Goal: Navigation & Orientation: Find specific page/section

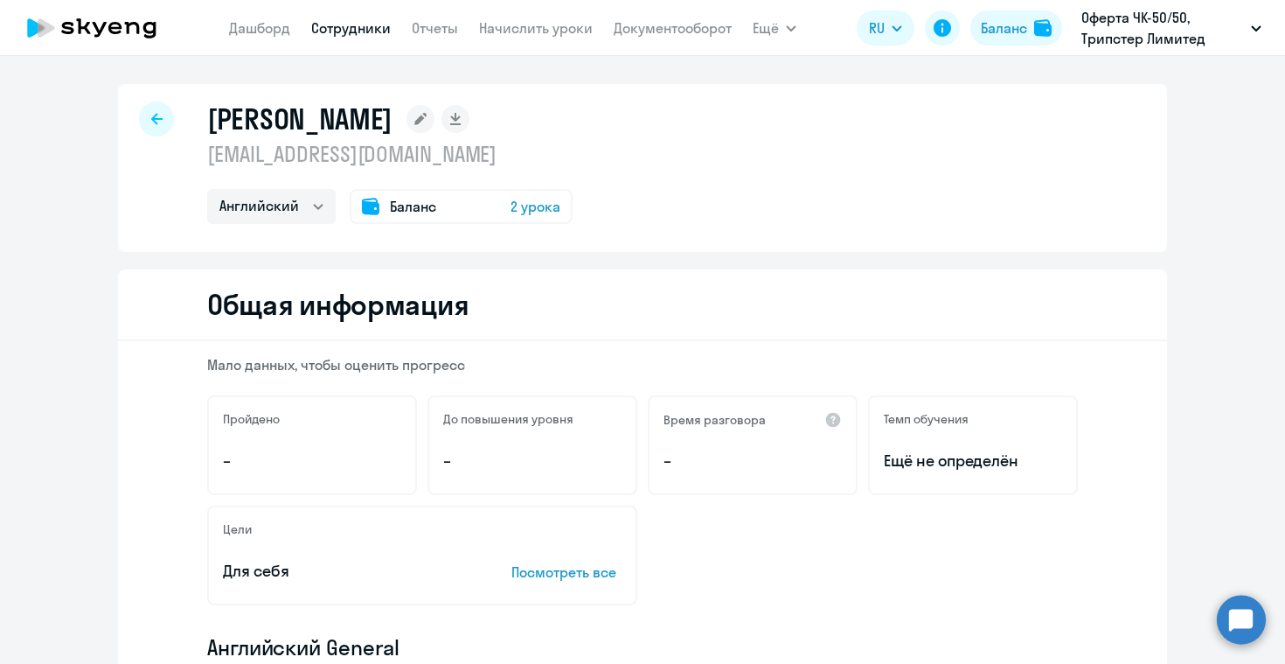
select select "english"
click at [685, 28] on link "Документооборот" at bounding box center [673, 27] width 118 height 17
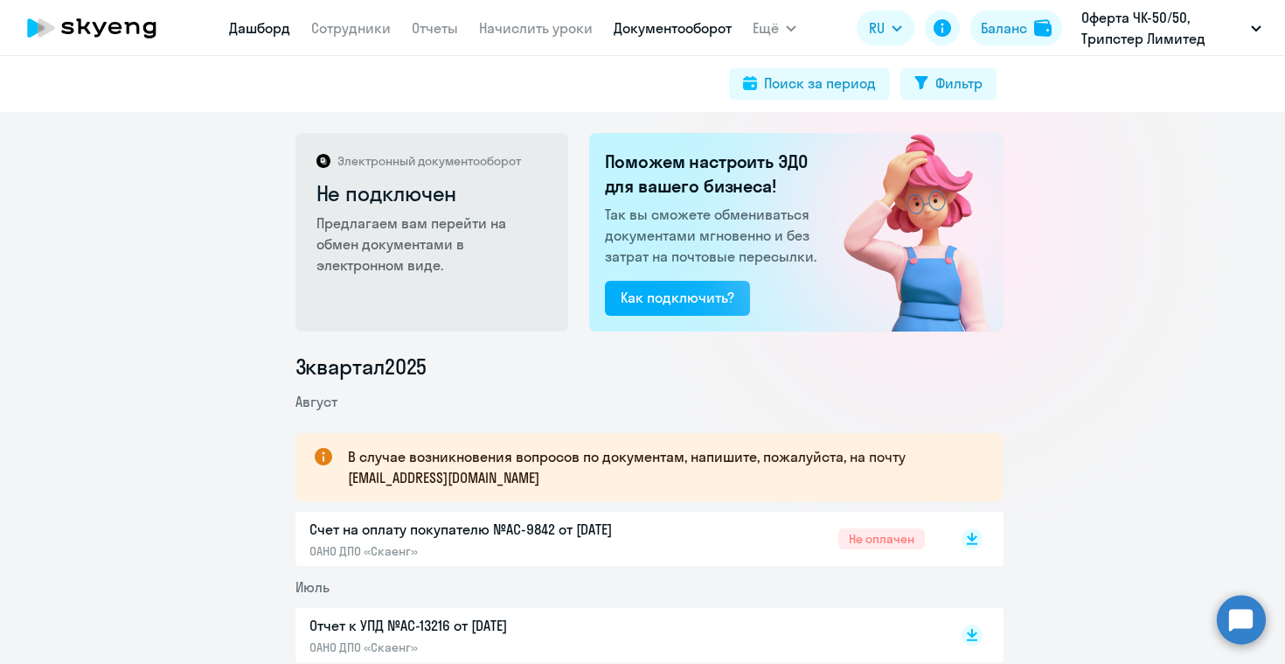
click at [264, 35] on link "Дашборд" at bounding box center [259, 27] width 61 height 17
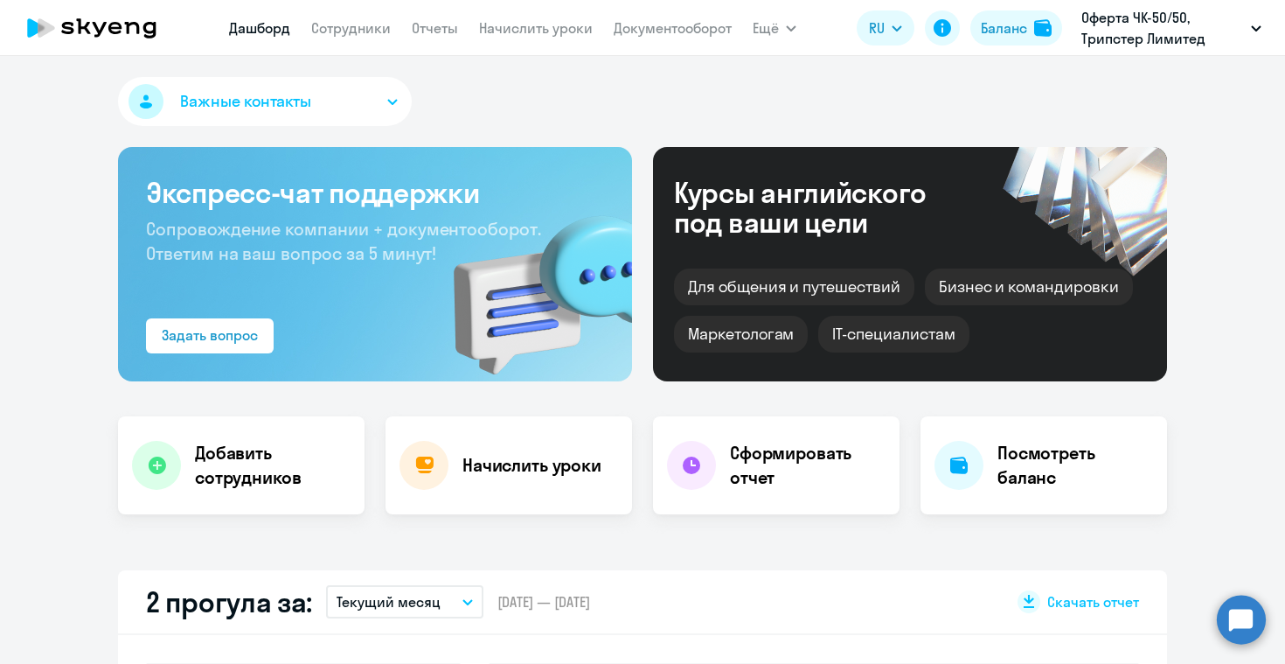
scroll to position [319, 0]
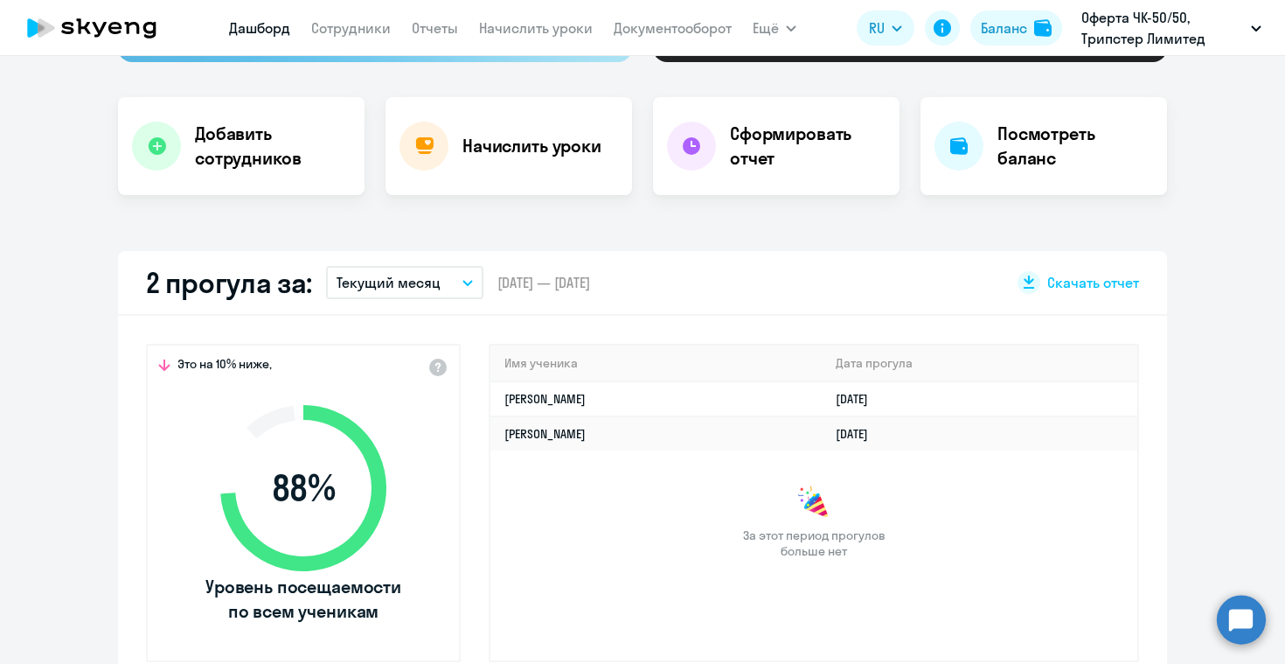
select select "30"
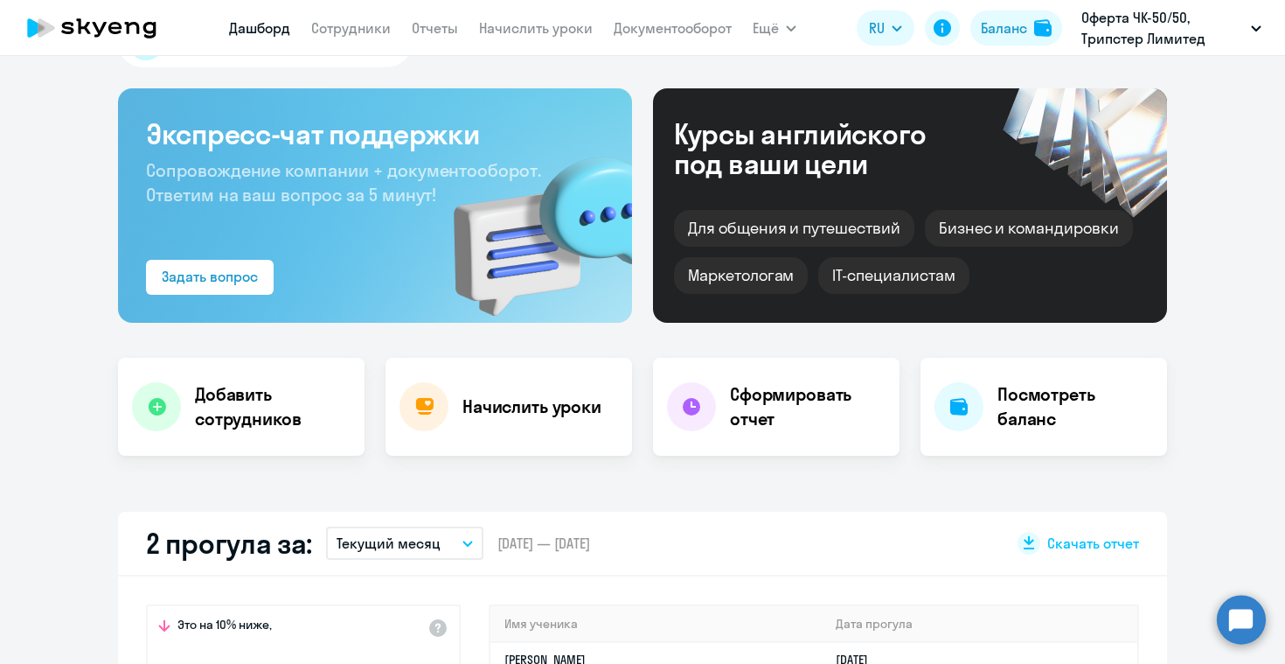
scroll to position [0, 0]
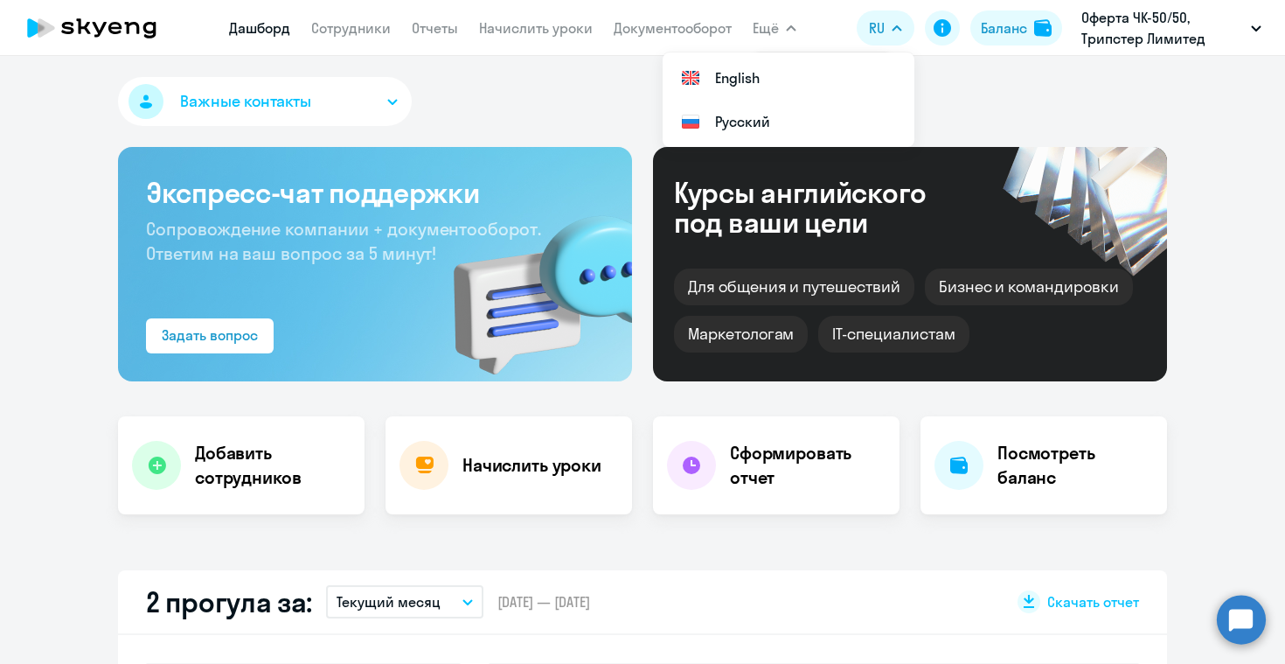
click at [510, 107] on div "Важные контакты" at bounding box center [642, 105] width 1049 height 56
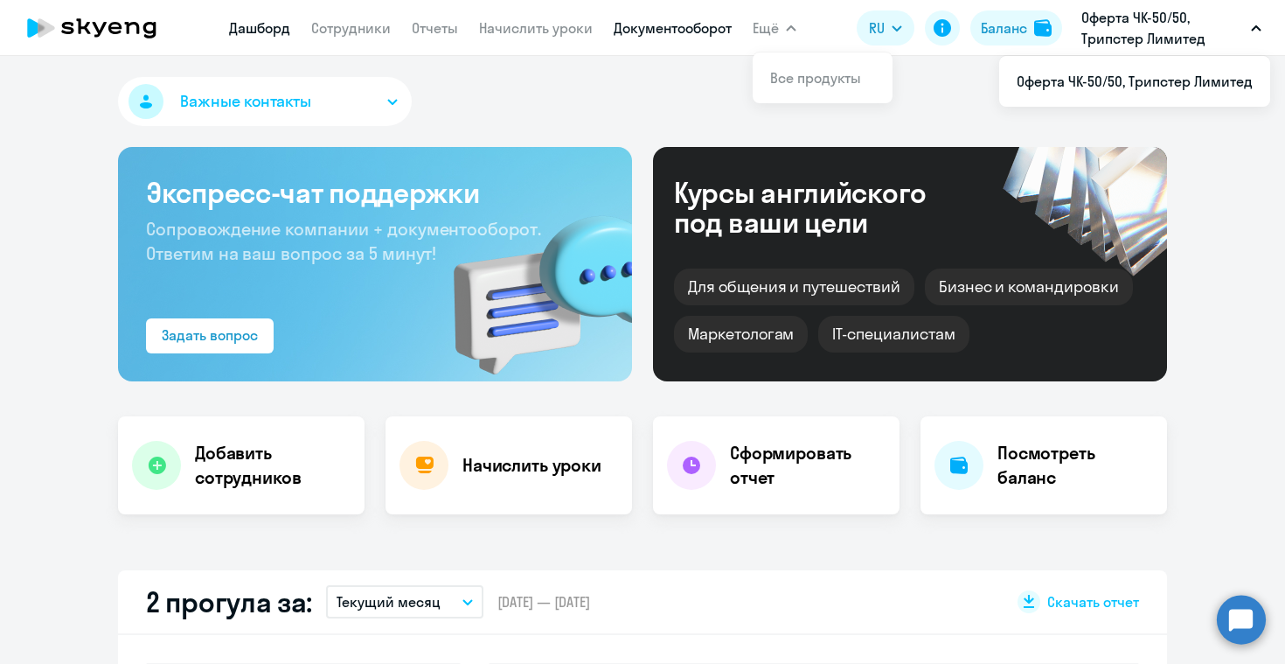
click at [702, 24] on link "Документооборот" at bounding box center [673, 27] width 118 height 17
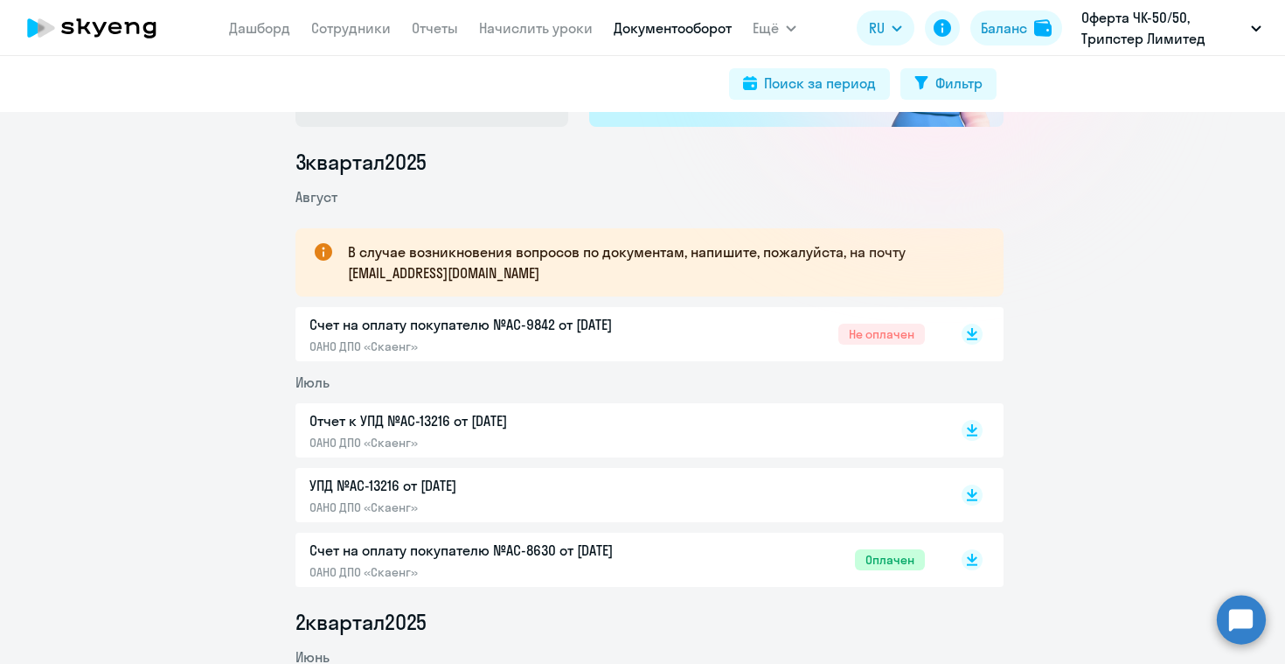
scroll to position [233, 0]
